Goal: Transaction & Acquisition: Purchase product/service

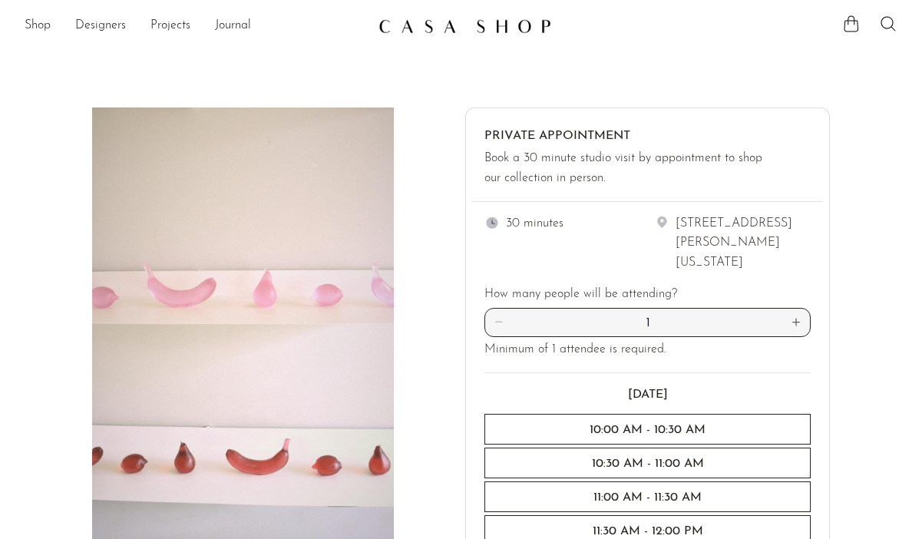
scroll to position [178, 0]
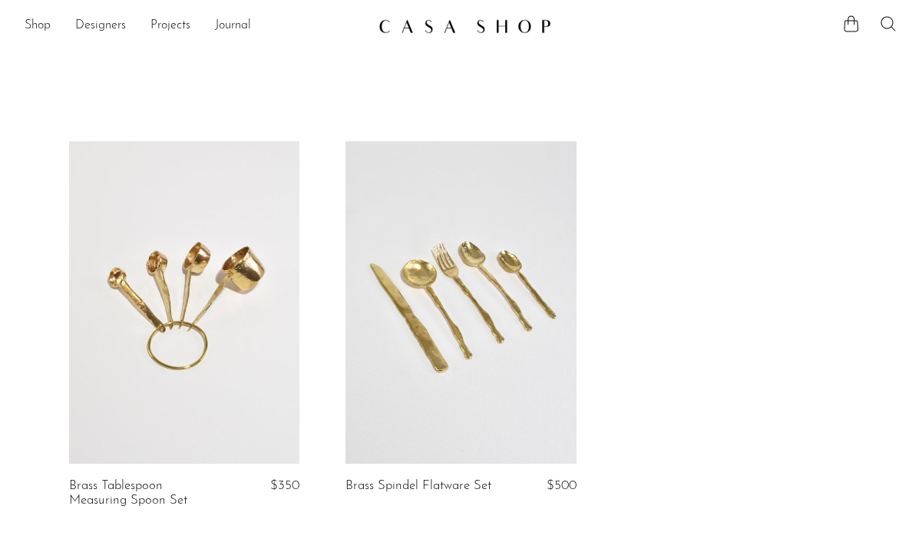
click at [893, 26] on icon at bounding box center [888, 24] width 18 height 18
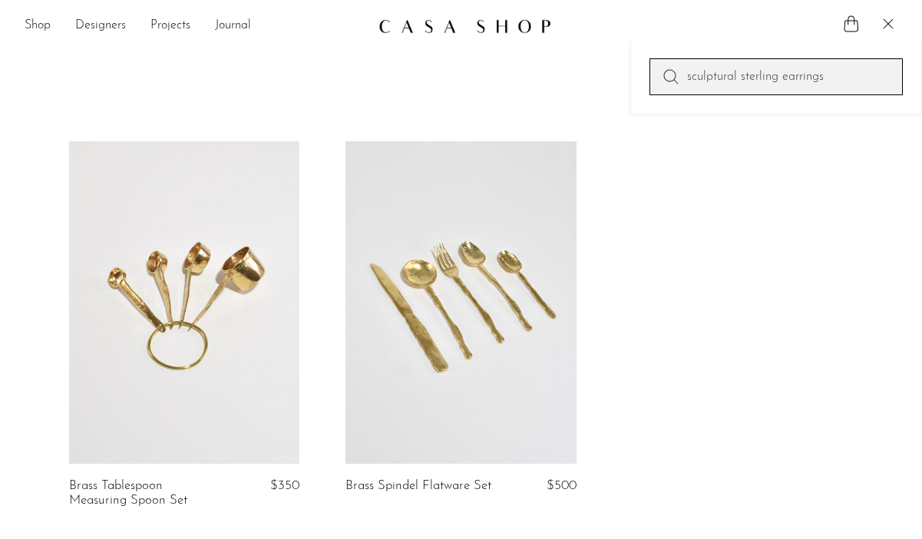
type input "sculptural sterling earrings"
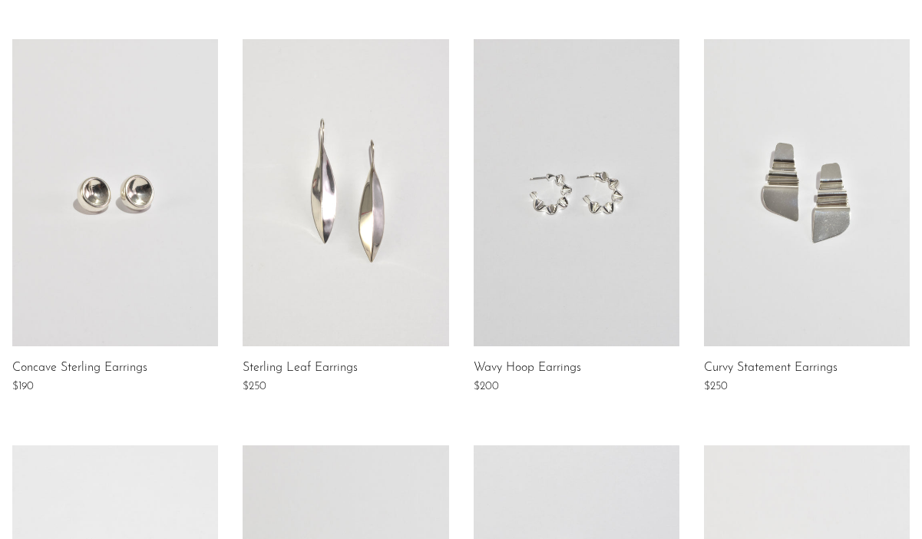
scroll to position [650, 0]
